Goal: Information Seeking & Learning: Learn about a topic

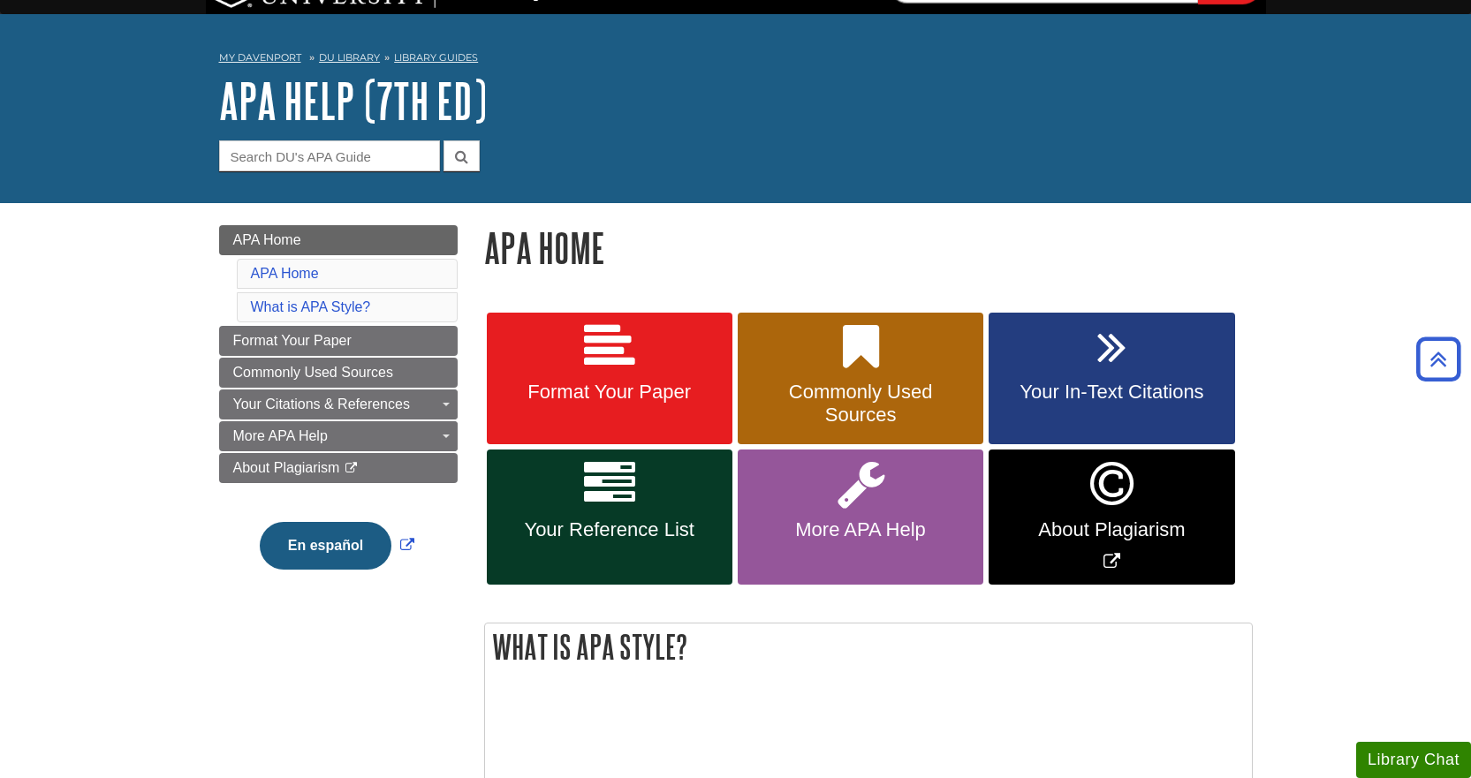
scroll to position [38, 0]
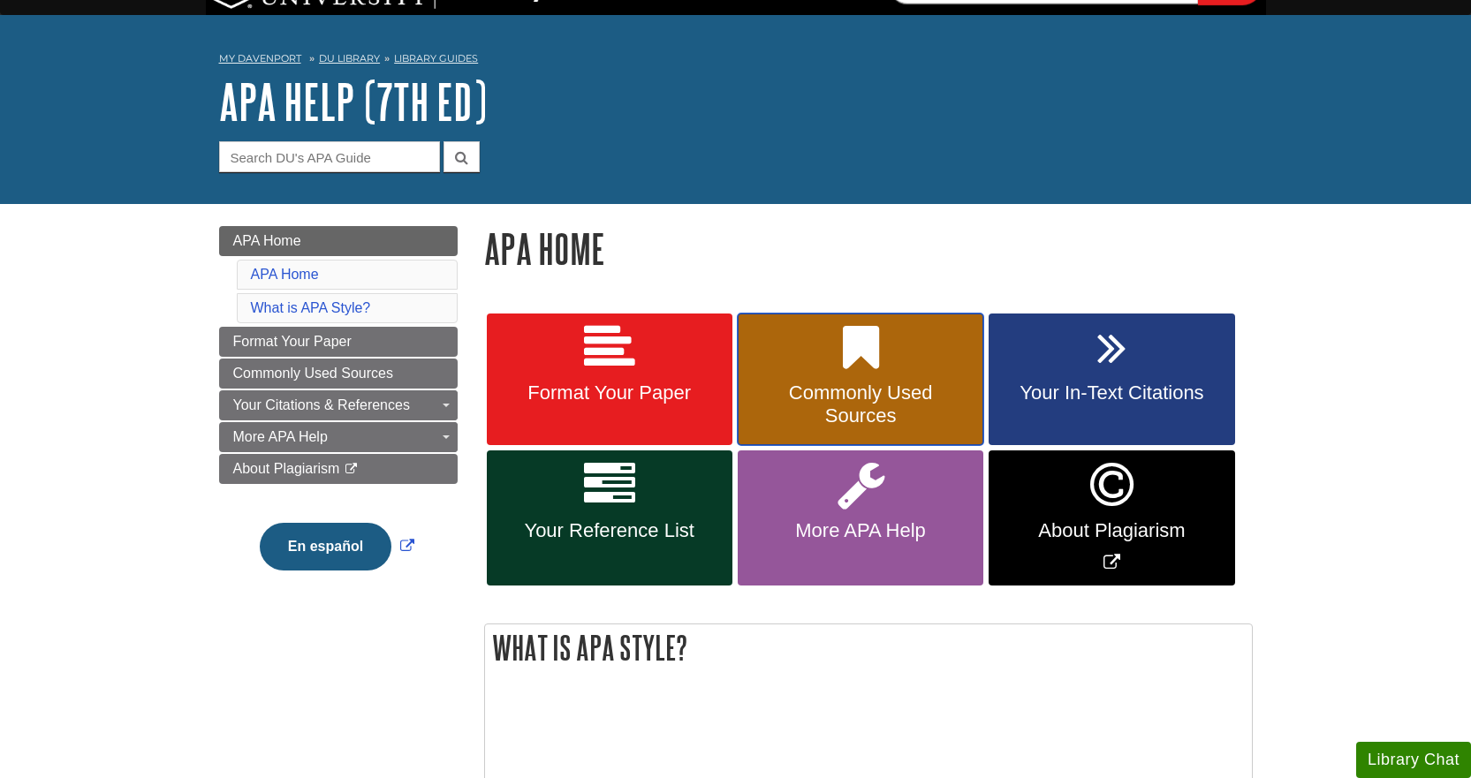
click at [879, 391] on span "Commonly Used Sources" at bounding box center [860, 405] width 219 height 46
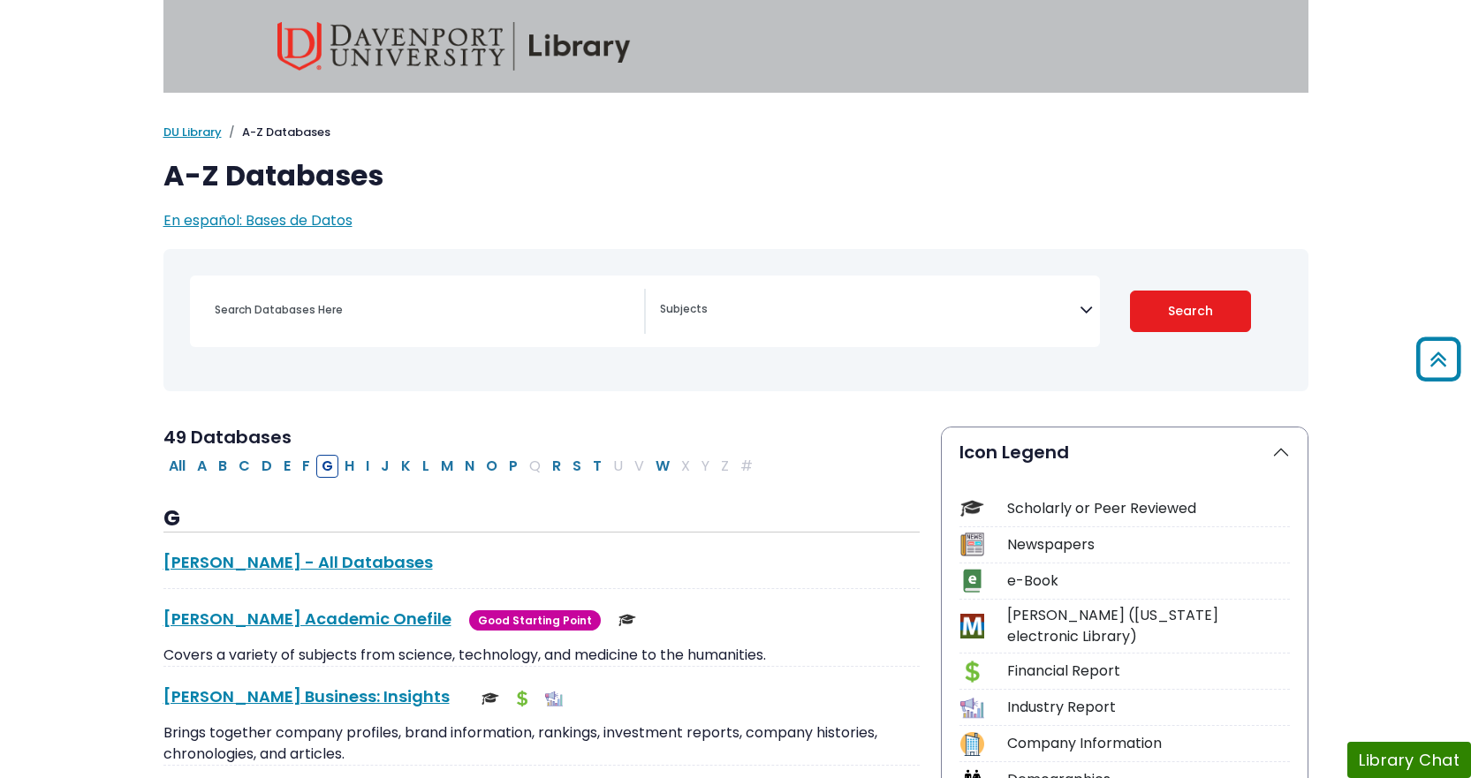
select select "Database Subject Filter"
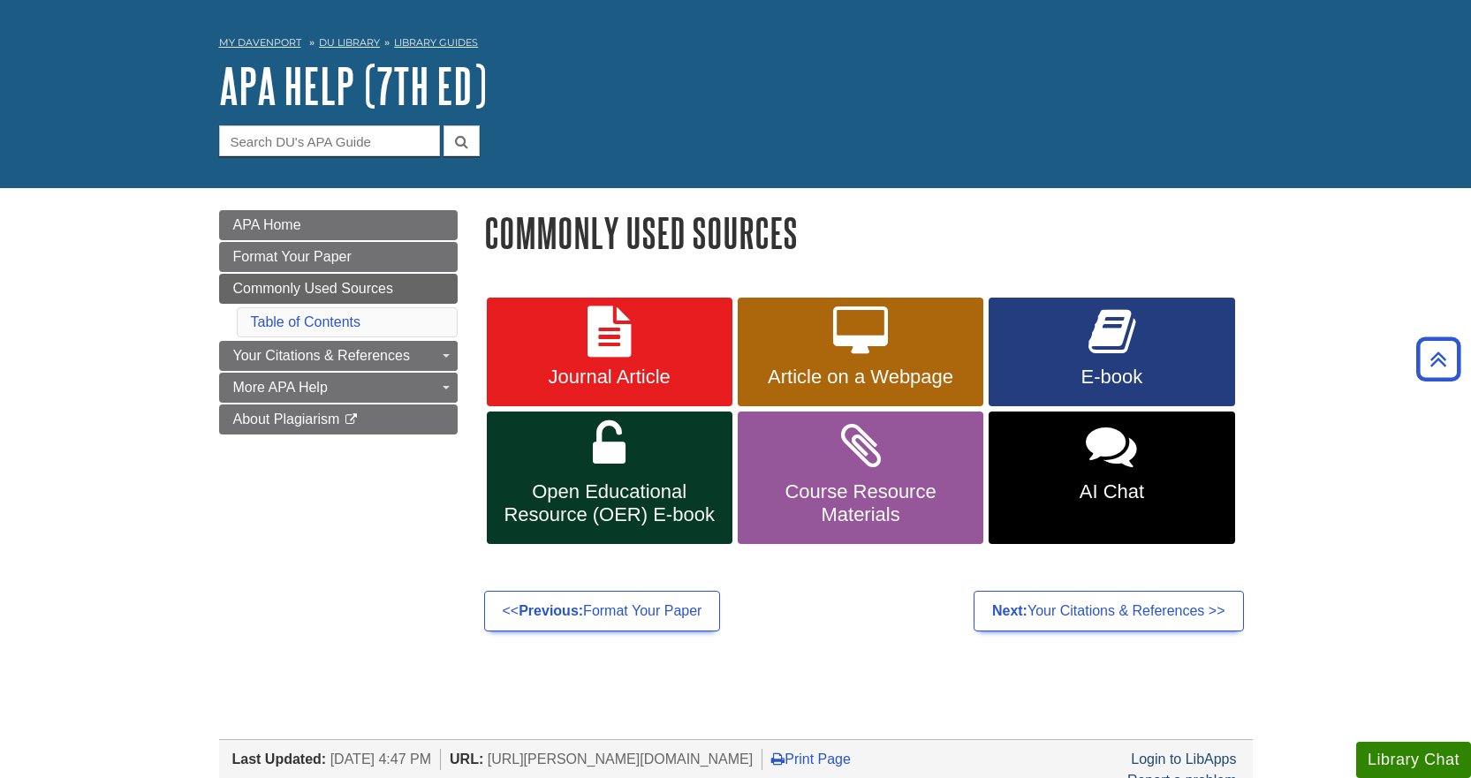
scroll to position [40, 0]
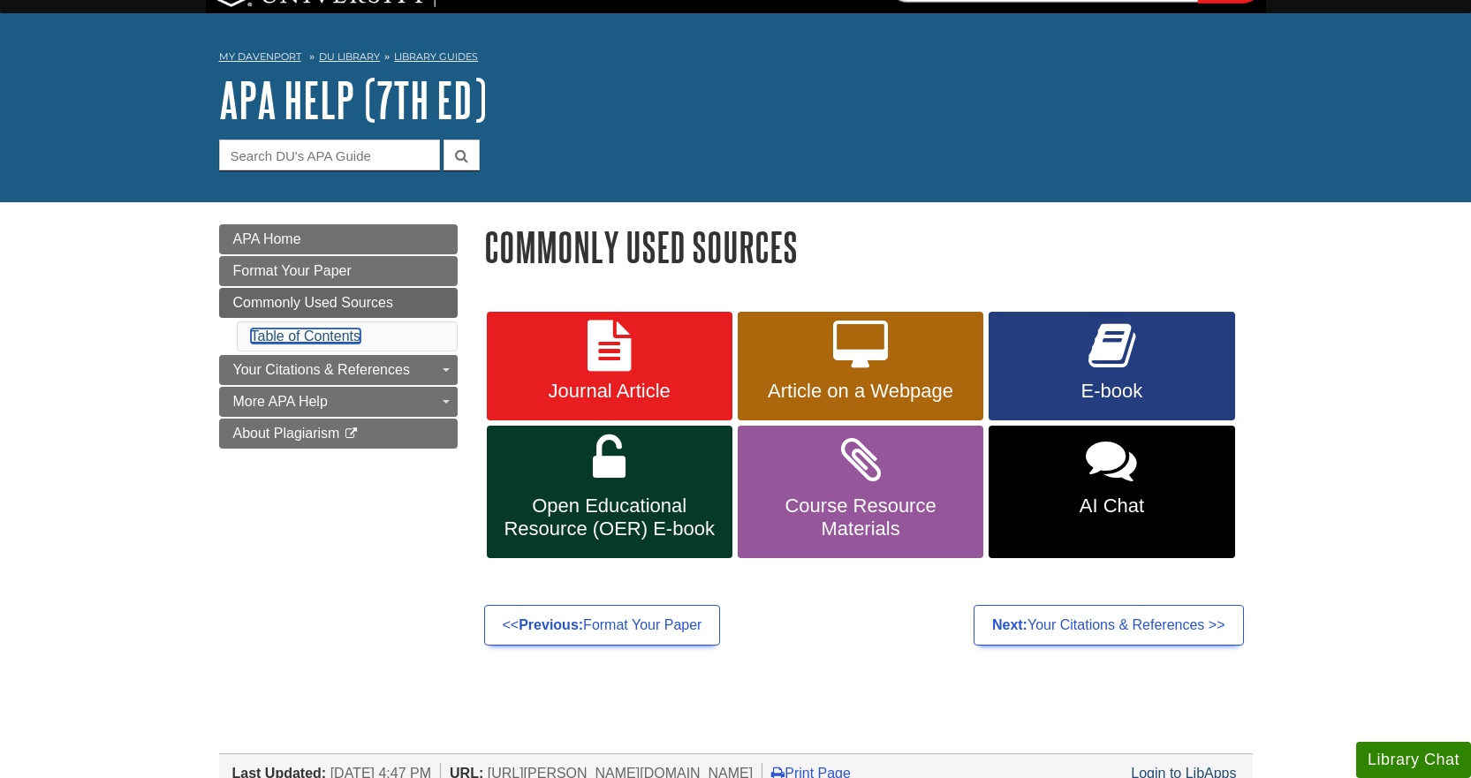
click at [340, 335] on link "Table of Contents" at bounding box center [306, 336] width 110 height 15
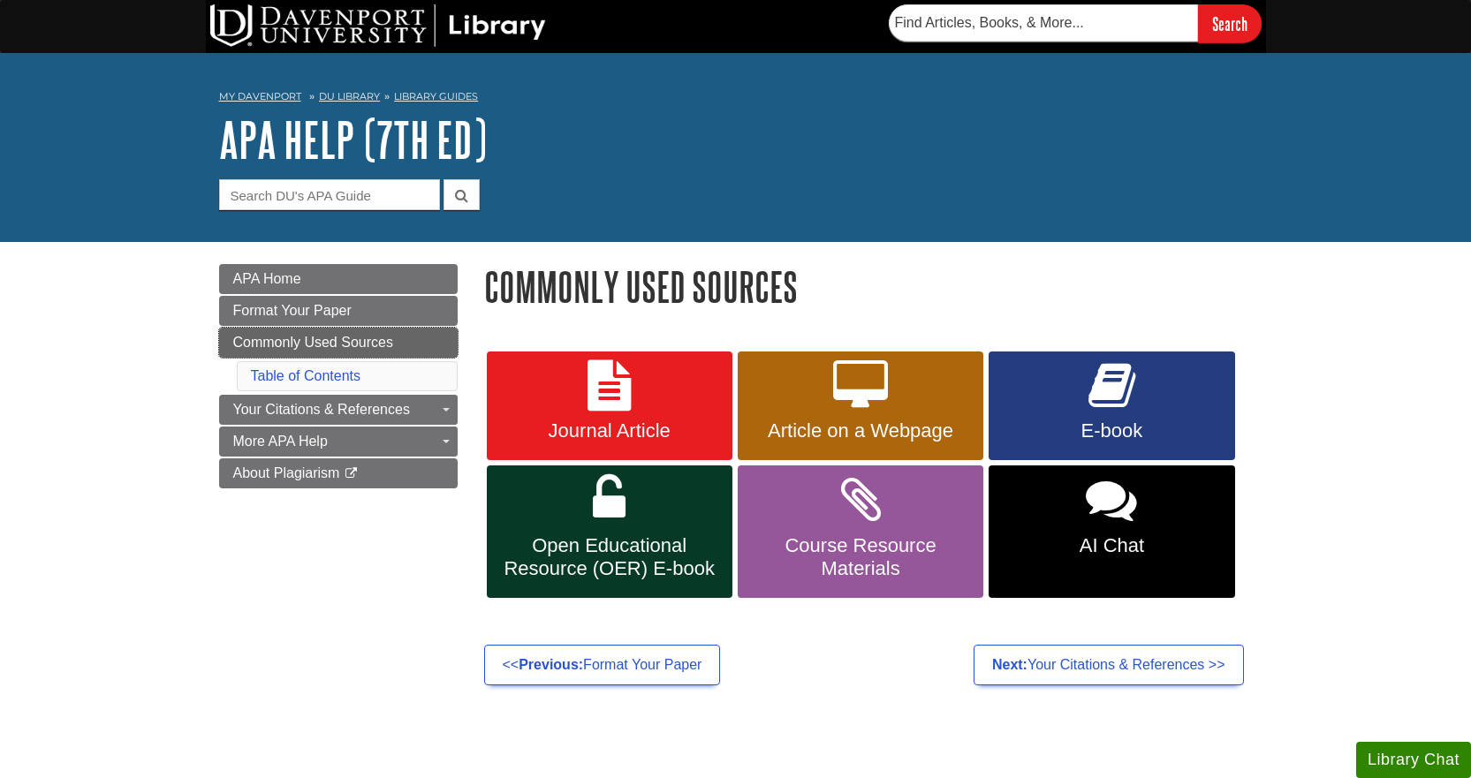
click at [335, 344] on span "Commonly Used Sources" at bounding box center [313, 342] width 160 height 15
click at [330, 378] on link "Table of Contents" at bounding box center [306, 375] width 110 height 15
click at [896, 551] on span "Course Resource Materials" at bounding box center [860, 557] width 219 height 46
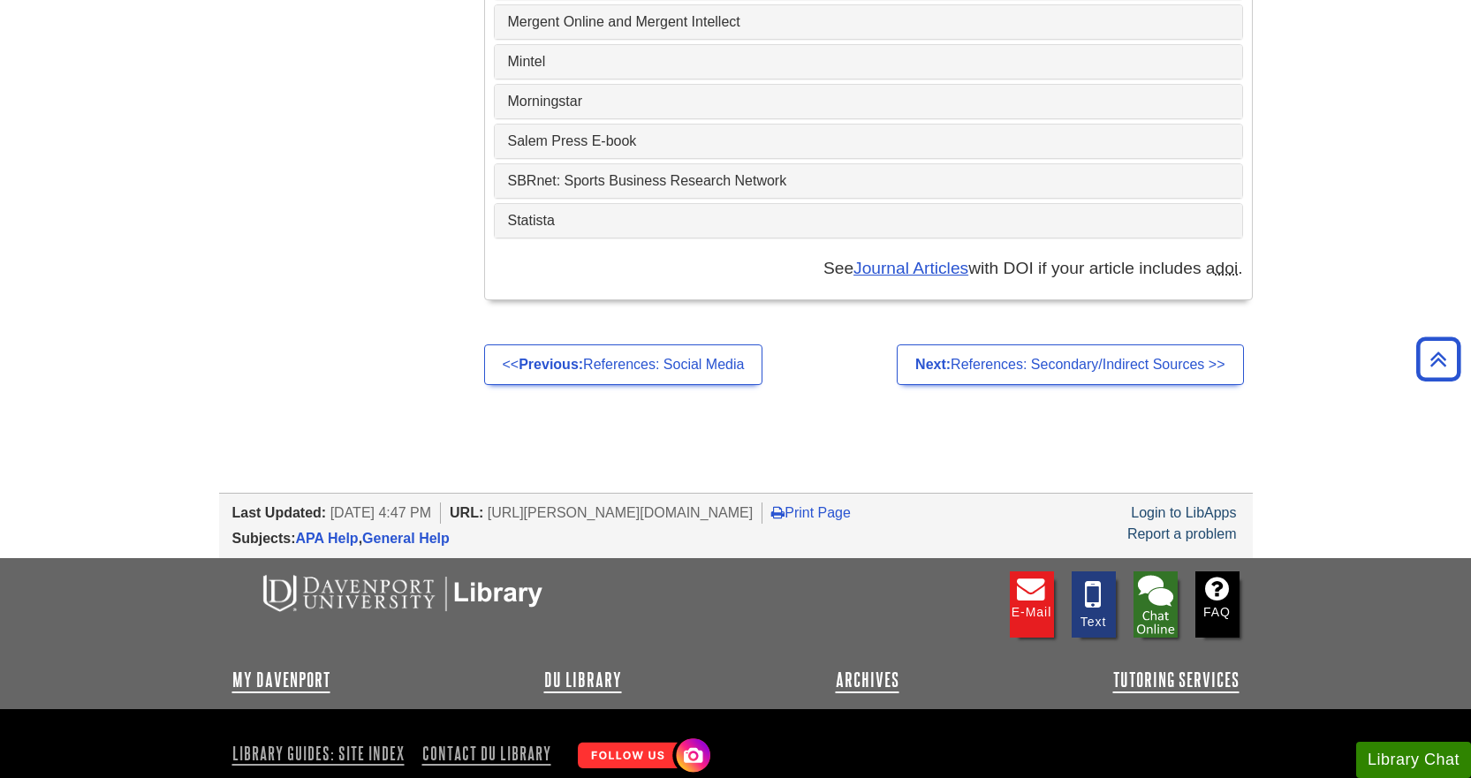
scroll to position [7252, 0]
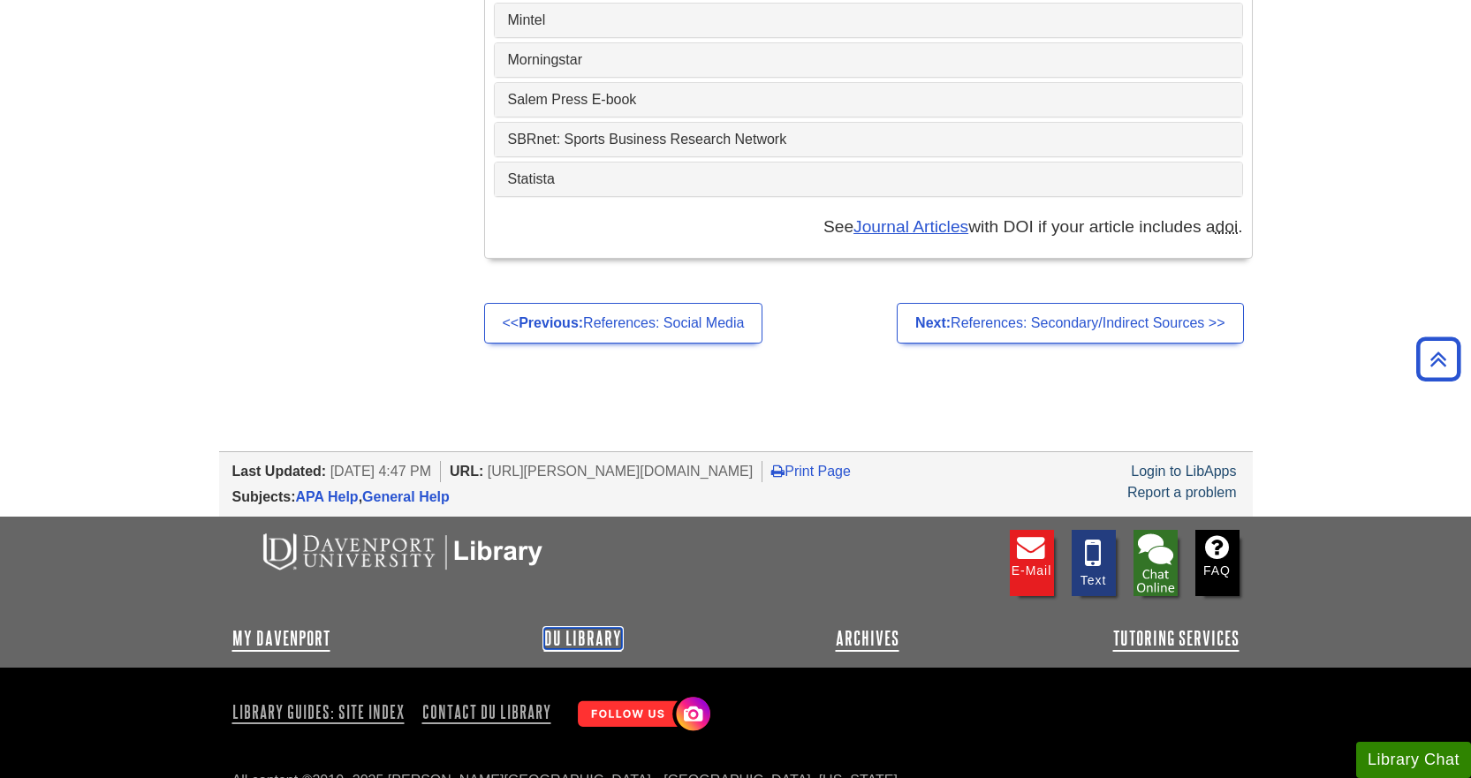
click at [570, 628] on link "DU Library" at bounding box center [583, 638] width 78 height 21
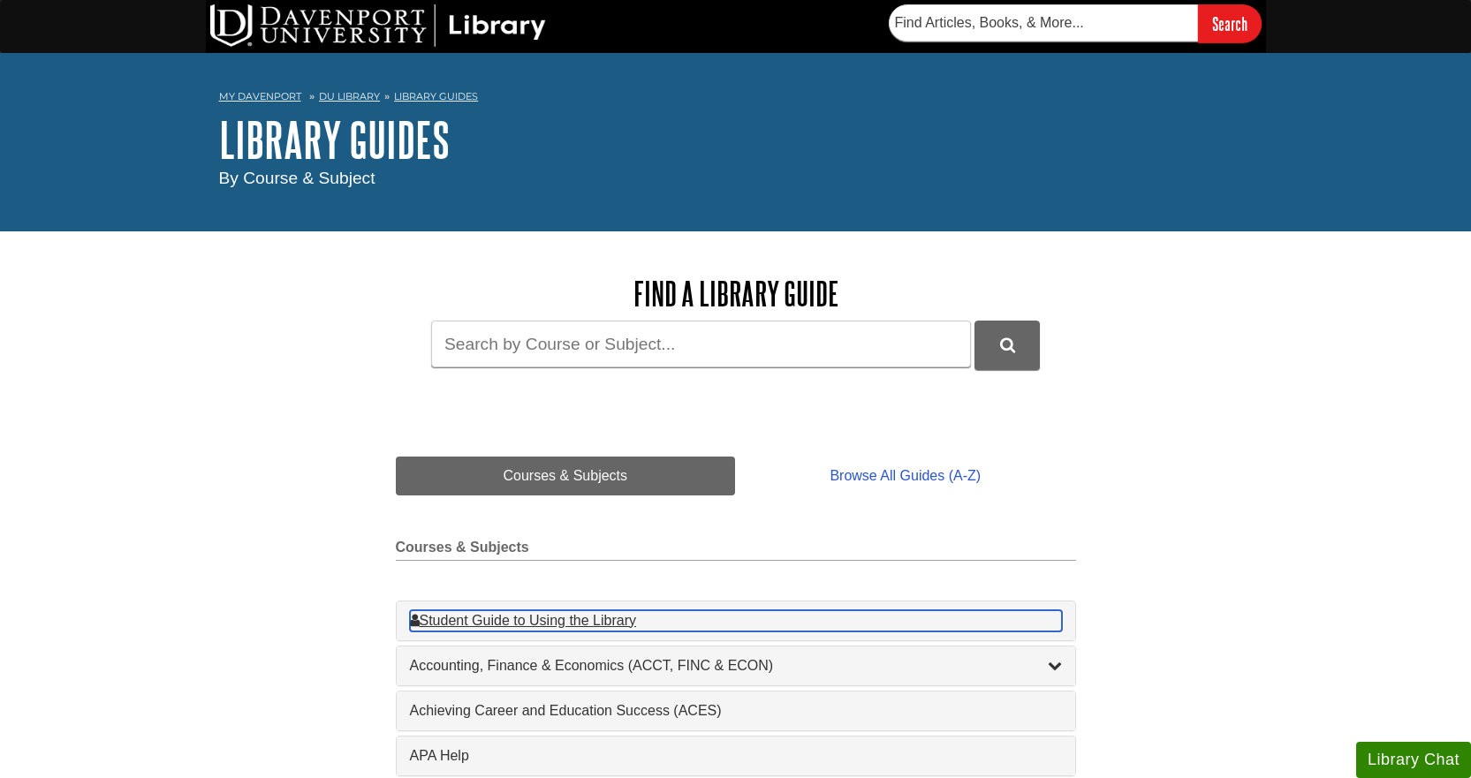
click at [554, 620] on div "Student Guide to Using the Library , 1 guides" at bounding box center [736, 620] width 652 height 21
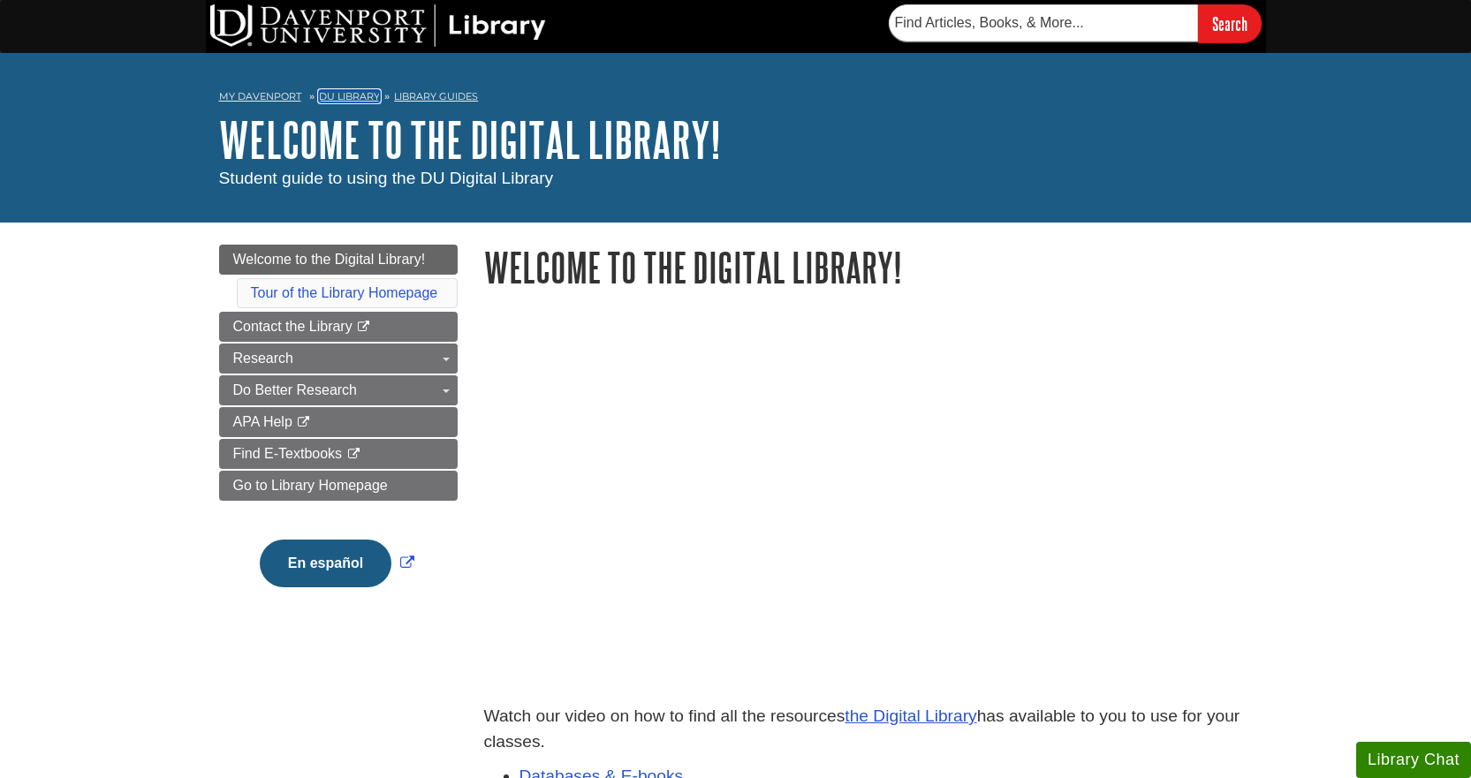
click at [357, 94] on link "DU Library" at bounding box center [349, 96] width 61 height 12
